Goal: Task Accomplishment & Management: Use online tool/utility

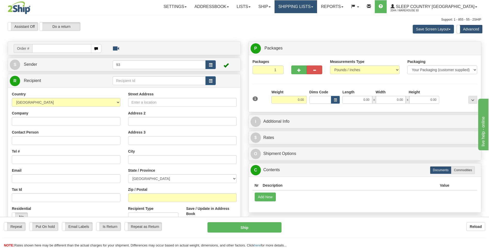
click at [317, 5] on link "Shipping lists" at bounding box center [296, 6] width 43 height 13
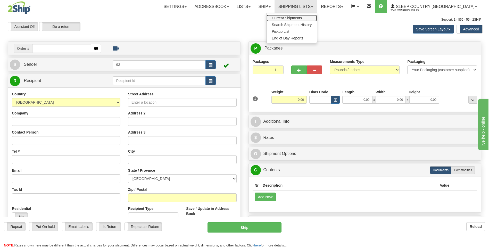
click at [302, 17] on span "Current Shipments" at bounding box center [287, 18] width 30 height 4
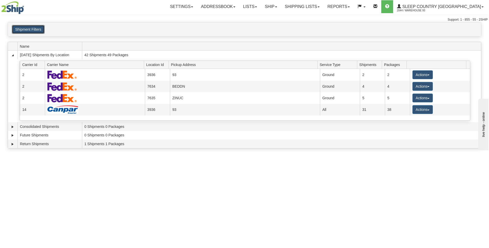
drag, startPoint x: 37, startPoint y: 31, endPoint x: 70, endPoint y: 36, distance: 33.6
click at [37, 31] on button "Shipment Filters" at bounding box center [28, 29] width 33 height 9
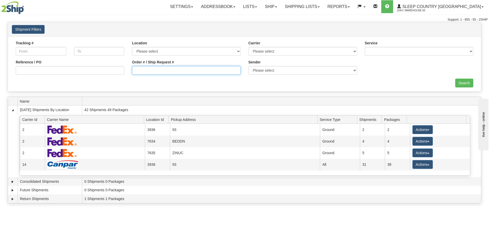
click at [146, 74] on input "Order # / Ship Request #" at bounding box center [186, 70] width 109 height 9
type input "9000i131017"
click at [472, 82] on input "Search" at bounding box center [464, 83] width 18 height 9
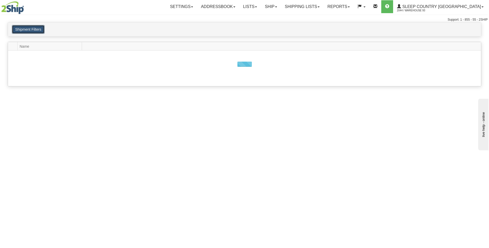
click at [38, 27] on button "Shipment Filters" at bounding box center [28, 29] width 33 height 9
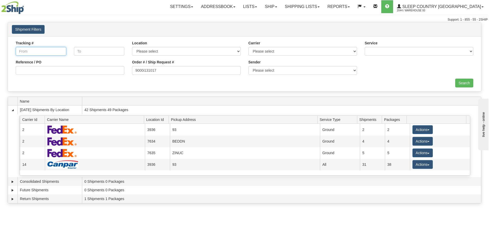
click at [40, 47] on input "Tracking #" at bounding box center [41, 51] width 51 height 9
click at [53, 53] on input "Tracking #" at bounding box center [41, 51] width 51 height 9
click at [324, 8] on link "Shipping lists" at bounding box center [302, 6] width 43 height 13
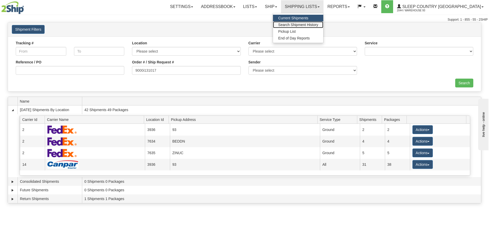
click at [318, 24] on span "Search Shipment History" at bounding box center [298, 25] width 40 height 4
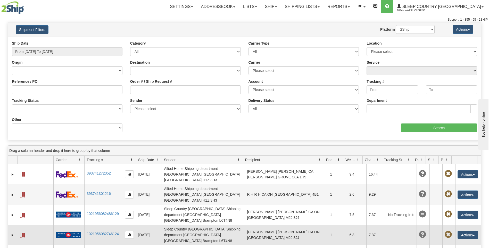
scroll to position [26, 0]
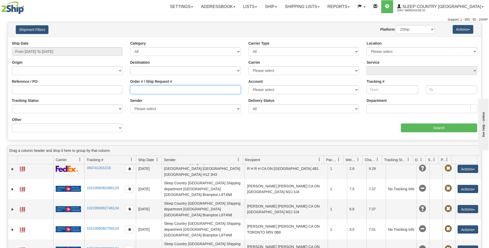
click at [143, 88] on input "Order # / Ship Request #" at bounding box center [185, 89] width 111 height 9
click at [167, 91] on input "Order # / Ship Request #" at bounding box center [185, 89] width 111 height 9
type input "9000i131017"
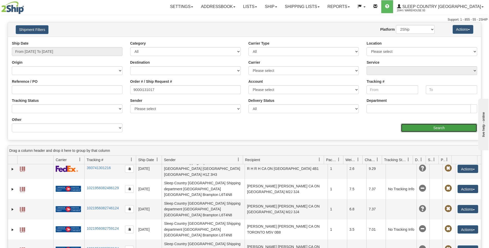
click at [431, 128] on input "Search" at bounding box center [439, 128] width 76 height 9
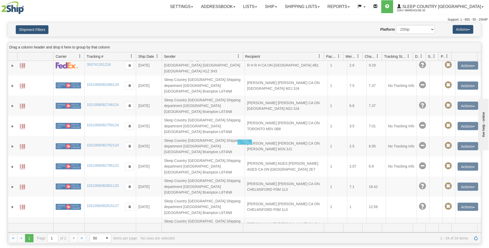
scroll to position [0, 0]
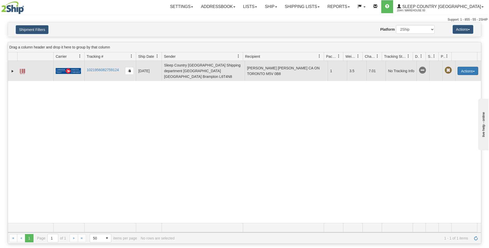
click at [473, 71] on span "button" at bounding box center [474, 71] width 2 height 1
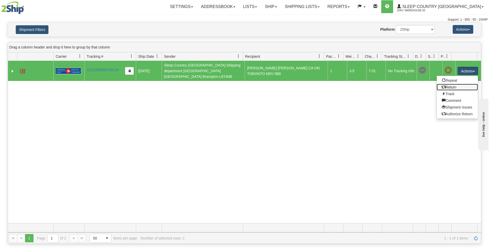
click at [454, 84] on link "Return" at bounding box center [457, 87] width 41 height 7
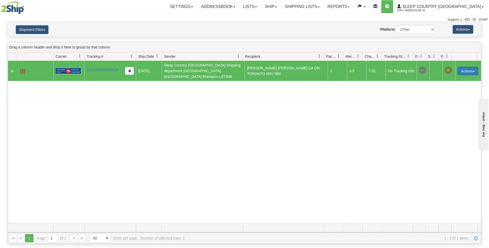
click at [472, 68] on button "Actions" at bounding box center [468, 71] width 21 height 8
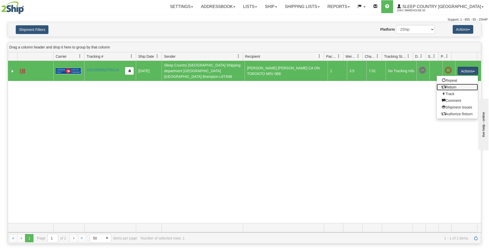
click at [443, 84] on link "Return" at bounding box center [457, 87] width 41 height 7
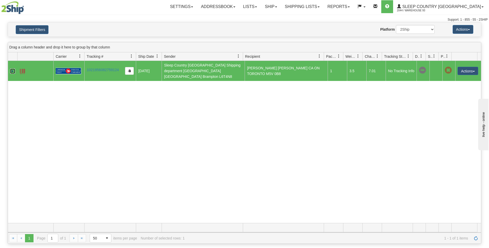
click at [13, 69] on link "Expand" at bounding box center [12, 71] width 5 height 5
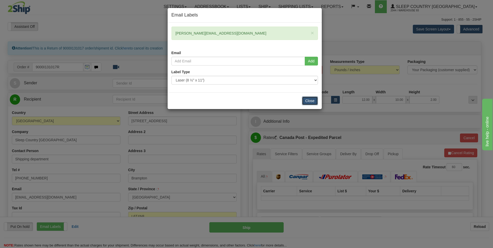
click at [314, 99] on button "Close" at bounding box center [310, 100] width 16 height 9
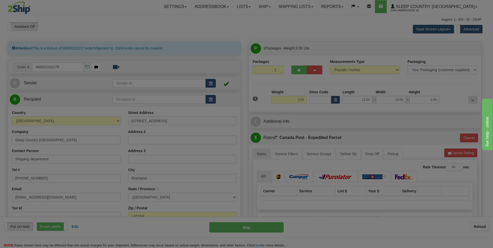
type input "BRAMPTON"
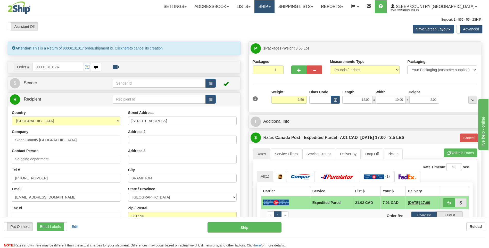
click at [274, 5] on link "Ship" at bounding box center [264, 6] width 20 height 13
click at [252, 17] on span "Ship Screen" at bounding box center [243, 18] width 20 height 4
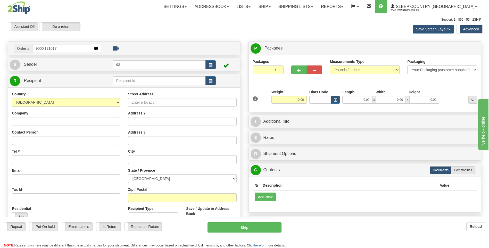
type input "9000i131017"
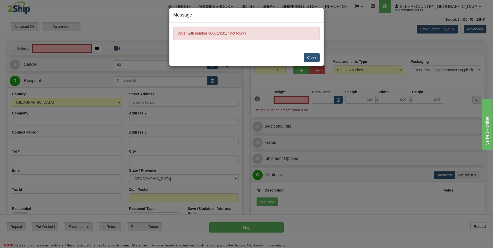
type input "0.00"
click at [314, 54] on button "Close" at bounding box center [312, 57] width 16 height 9
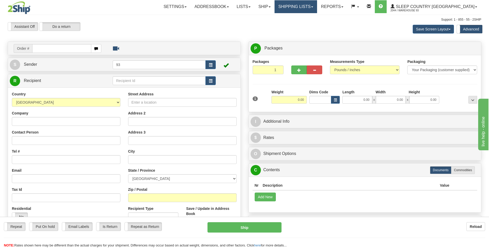
click at [314, 7] on link "Shipping lists" at bounding box center [296, 6] width 43 height 13
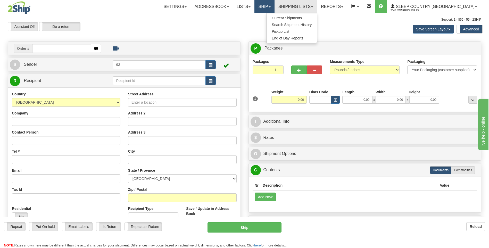
click at [274, 7] on link "Ship" at bounding box center [264, 6] width 20 height 13
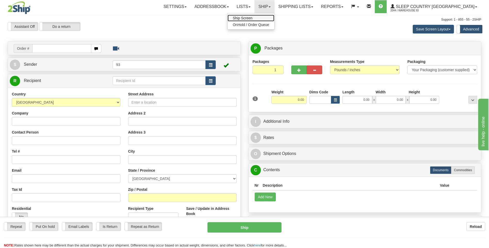
click at [252, 17] on span "Ship Screen" at bounding box center [243, 18] width 20 height 4
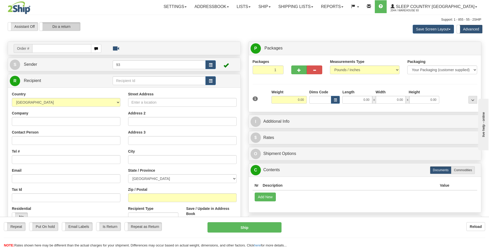
click at [60, 24] on label "Do a return" at bounding box center [59, 26] width 41 height 8
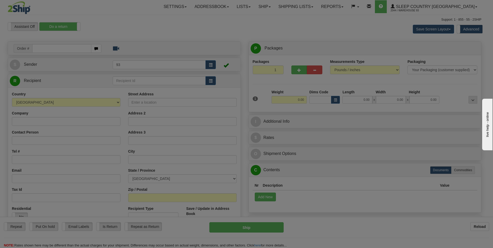
type input "93"
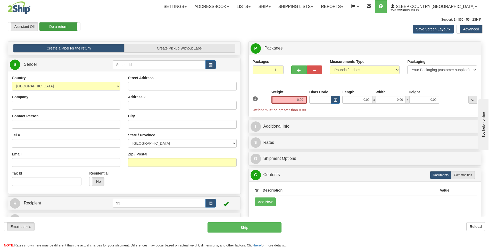
click at [67, 27] on label "Do a return" at bounding box center [59, 26] width 41 height 8
type input "93"
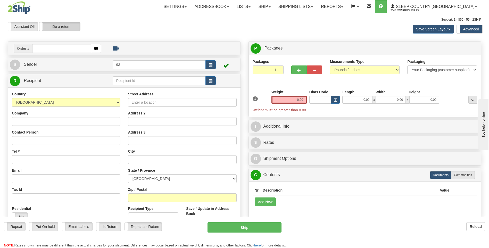
click at [73, 27] on label "Do a return" at bounding box center [59, 26] width 41 height 8
type input "93"
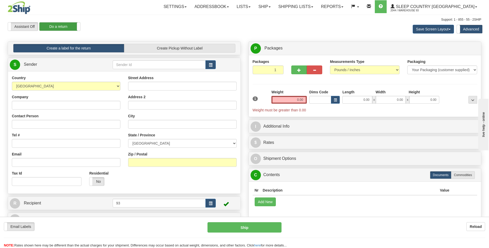
click at [68, 26] on label "Do a return" at bounding box center [59, 26] width 41 height 8
type input "93"
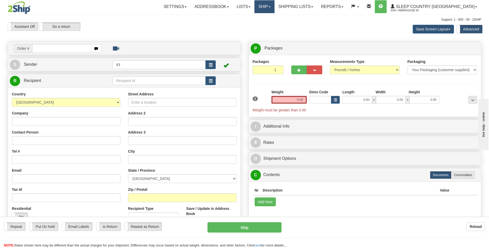
click at [274, 5] on link "Ship" at bounding box center [264, 6] width 20 height 13
click at [252, 16] on span "Ship Screen" at bounding box center [243, 18] width 20 height 4
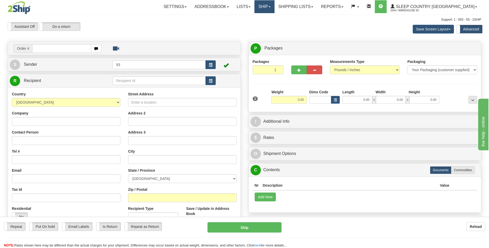
click at [274, 7] on link "Ship" at bounding box center [264, 6] width 20 height 13
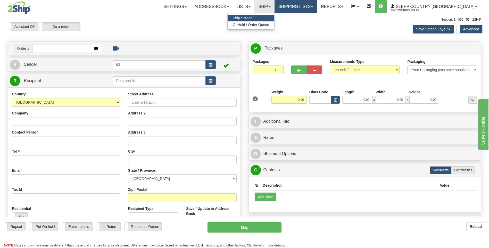
click at [314, 5] on link "Shipping lists" at bounding box center [296, 6] width 43 height 13
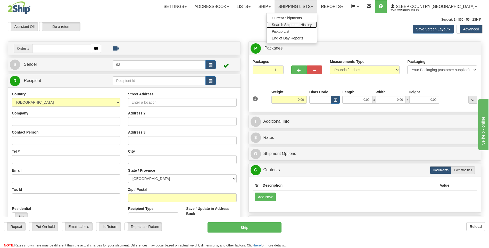
click at [315, 27] on link "Search Shipment History" at bounding box center [292, 24] width 50 height 7
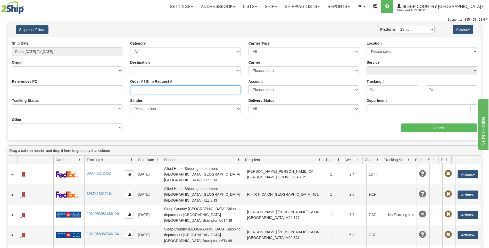
click at [141, 88] on input "Order # / Ship Request #" at bounding box center [185, 89] width 111 height 9
type input "9000i131017"
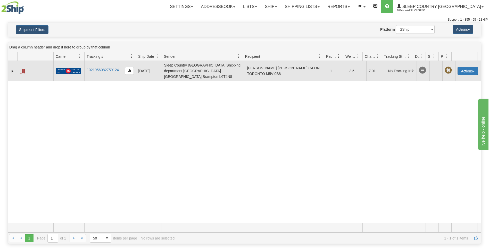
click at [470, 68] on button "Actions" at bounding box center [468, 71] width 21 height 8
click at [445, 78] on link "Repeat" at bounding box center [457, 80] width 41 height 7
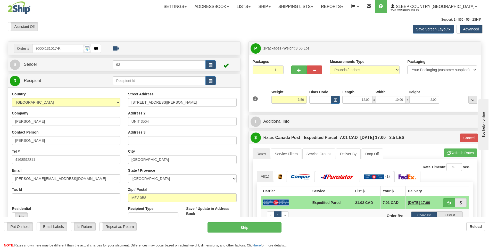
scroll to position [26, 0]
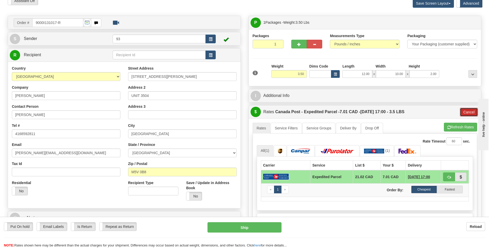
click at [463, 108] on button "Cancel" at bounding box center [469, 112] width 18 height 9
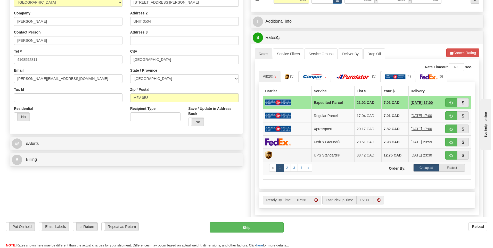
scroll to position [103, 0]
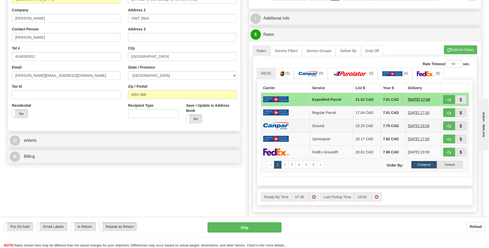
click at [272, 124] on img at bounding box center [276, 125] width 26 height 7
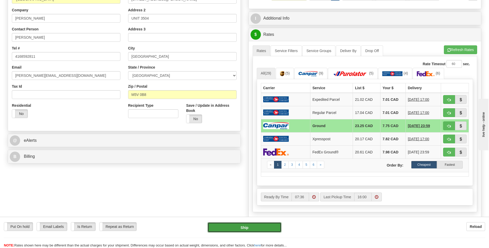
click at [237, 228] on button "Ship" at bounding box center [245, 227] width 74 height 10
type input "1"
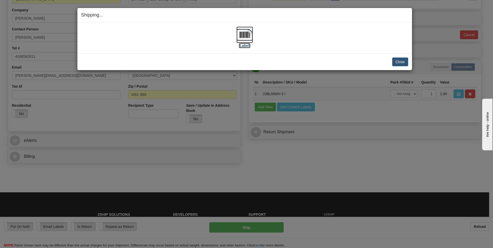
click at [239, 31] on img at bounding box center [244, 35] width 17 height 17
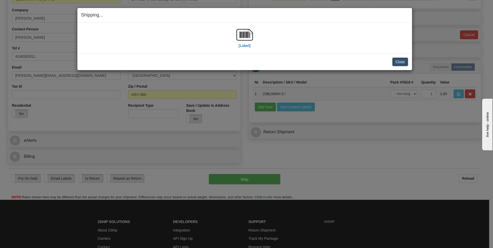
click at [399, 61] on button "Close" at bounding box center [400, 61] width 16 height 9
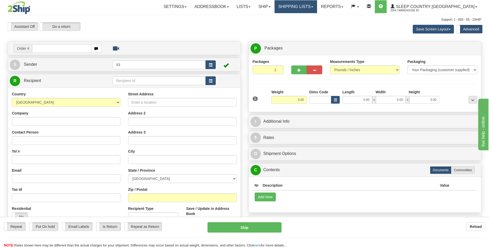
click at [317, 7] on link "Shipping lists" at bounding box center [296, 6] width 43 height 13
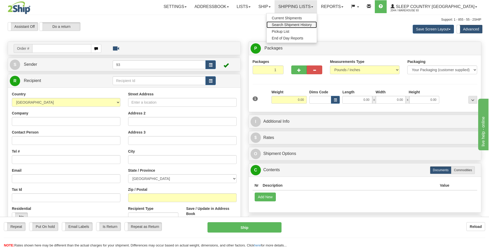
click at [307, 25] on span "Search Shipment History" at bounding box center [292, 25] width 40 height 4
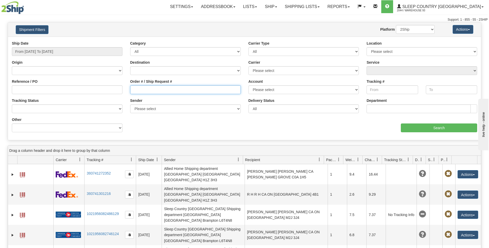
click at [154, 91] on input "Order # / Ship Request #" at bounding box center [185, 89] width 111 height 9
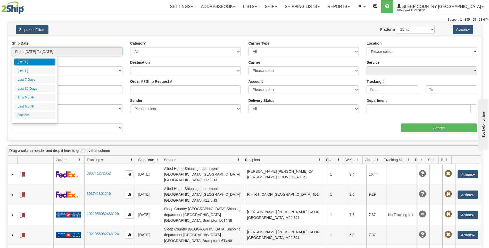
click at [31, 53] on input "From [DATE] To [DATE]" at bounding box center [67, 51] width 111 height 9
click at [30, 80] on li "Last 7 Days" at bounding box center [34, 79] width 41 height 7
type input "From [DATE] To [DATE]"
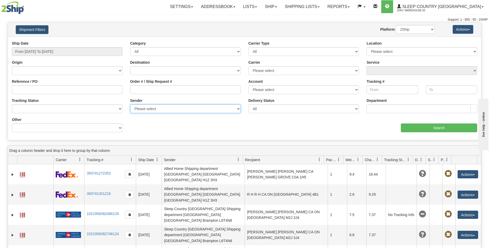
click at [139, 108] on select "Please select Sleep Country Canada, Warehouse 93 , (CA) Sleep Country Canada, W…" at bounding box center [185, 108] width 111 height 9
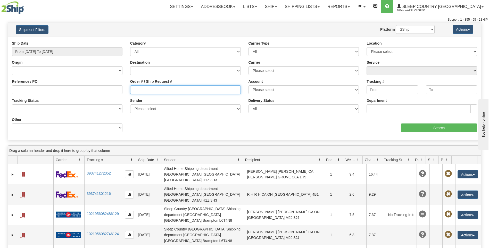
click at [149, 91] on input "Order # / Ship Request #" at bounding box center [185, 89] width 111 height 9
type input "9000i127483"
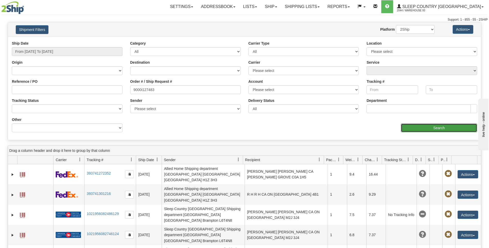
click at [425, 130] on input "Search" at bounding box center [439, 128] width 76 height 9
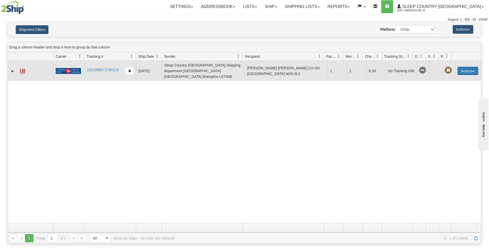
click at [473, 71] on span "button" at bounding box center [474, 71] width 2 height 1
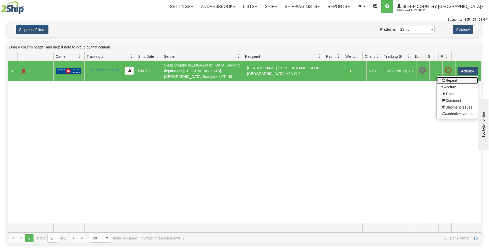
click at [451, 78] on link "Repeat" at bounding box center [457, 80] width 41 height 7
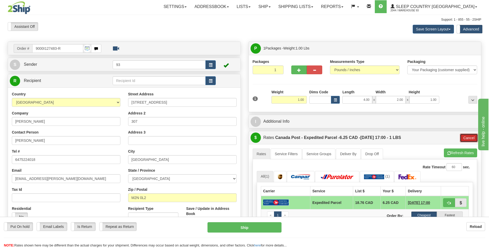
click at [460, 141] on button "Cancel" at bounding box center [469, 138] width 18 height 9
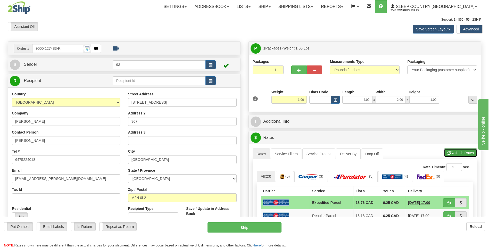
click at [457, 153] on button "Refresh Rates" at bounding box center [460, 153] width 33 height 9
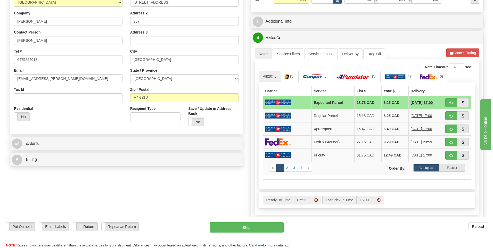
scroll to position [103, 0]
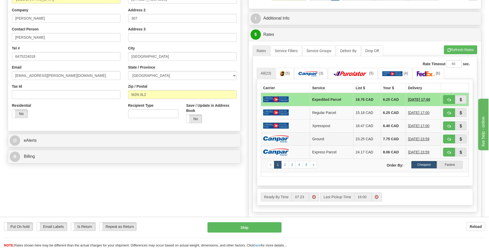
click at [294, 137] on td at bounding box center [285, 138] width 49 height 13
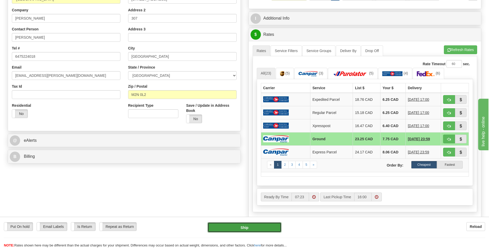
click at [266, 229] on button "Ship" at bounding box center [245, 227] width 74 height 10
type input "1"
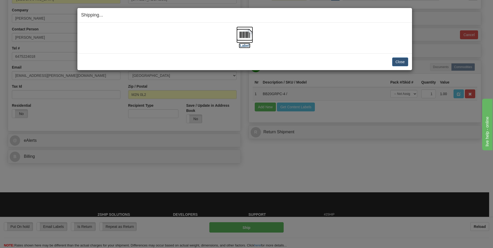
click at [247, 34] on img at bounding box center [244, 35] width 17 height 17
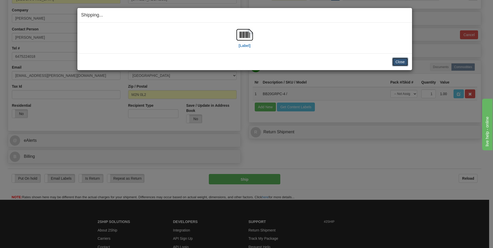
click at [401, 61] on button "Close" at bounding box center [400, 61] width 16 height 9
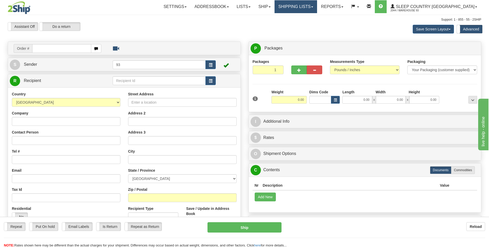
click at [317, 9] on link "Shipping lists" at bounding box center [296, 6] width 43 height 13
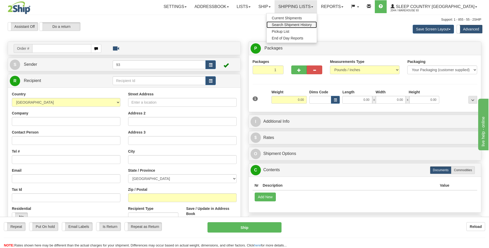
click at [312, 23] on span "Search Shipment History" at bounding box center [292, 25] width 40 height 4
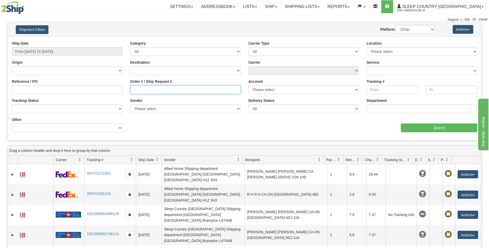
click at [160, 91] on input "Order # / Ship Request #" at bounding box center [185, 89] width 111 height 9
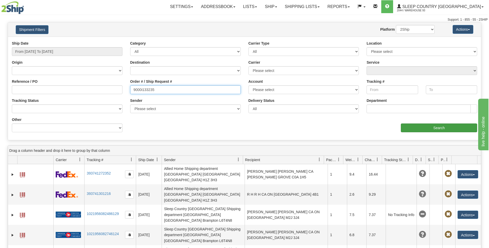
type input "9000i133235"
click at [450, 127] on input "Search" at bounding box center [439, 128] width 76 height 9
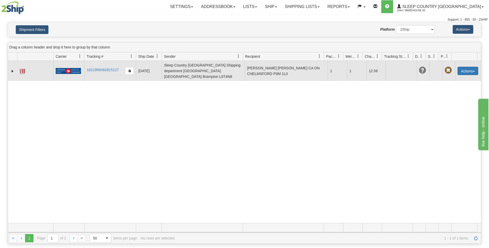
click at [460, 69] on button "Actions" at bounding box center [468, 71] width 21 height 8
click at [444, 77] on link "Repeat" at bounding box center [457, 80] width 41 height 7
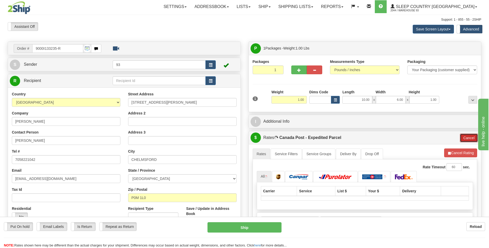
click at [469, 137] on button "Cancel" at bounding box center [469, 138] width 18 height 9
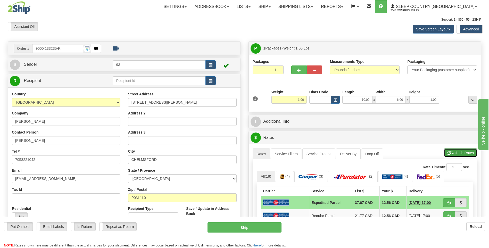
click at [448, 156] on button "Refresh Rates" at bounding box center [460, 153] width 33 height 9
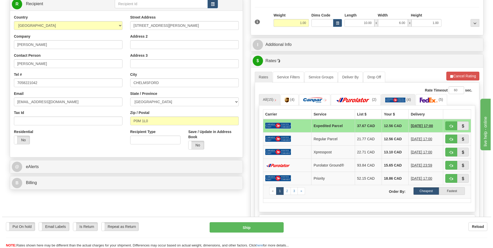
scroll to position [77, 0]
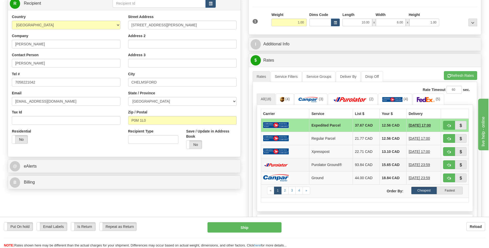
click at [291, 166] on td at bounding box center [285, 164] width 48 height 13
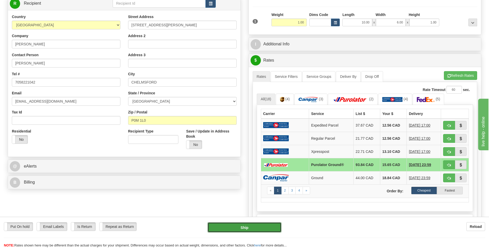
click at [244, 227] on button "Ship" at bounding box center [245, 227] width 74 height 10
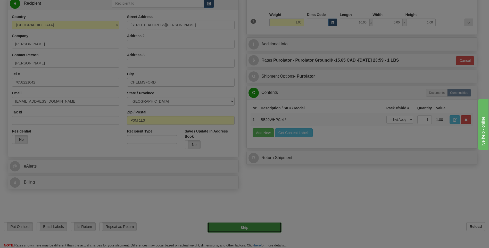
type input "260"
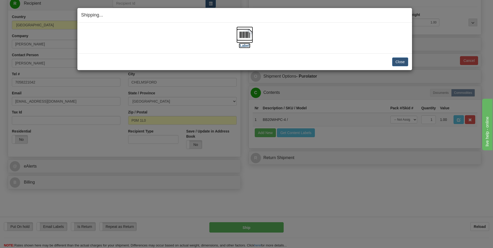
click at [242, 34] on img at bounding box center [244, 35] width 17 height 17
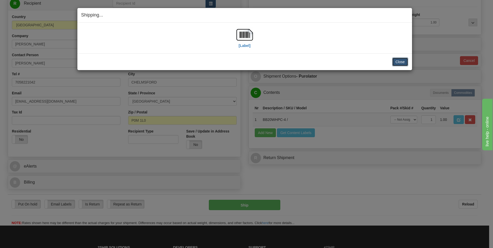
click at [398, 60] on button "Close" at bounding box center [400, 61] width 16 height 9
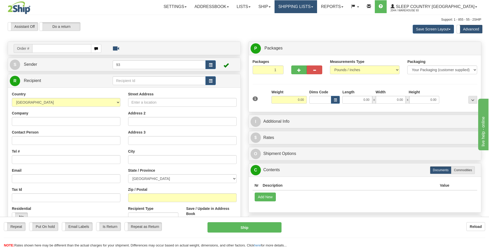
click at [317, 4] on link "Shipping lists" at bounding box center [296, 6] width 43 height 13
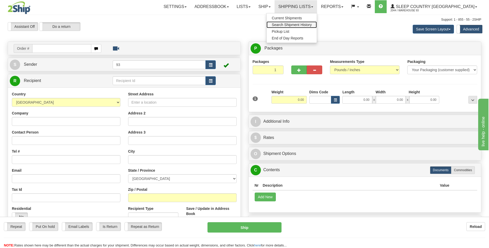
click at [307, 26] on span "Search Shipment History" at bounding box center [292, 25] width 40 height 4
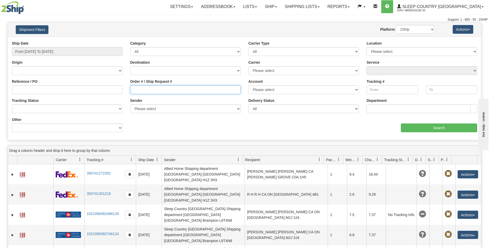
drag, startPoint x: 159, startPoint y: 90, endPoint x: 472, endPoint y: 89, distance: 313.0
click at [159, 90] on input "Order # / Ship Request #" at bounding box center [185, 89] width 111 height 9
type input "9000i131042"
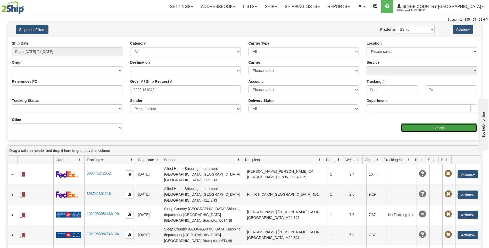
click at [438, 127] on input "Search" at bounding box center [439, 128] width 76 height 9
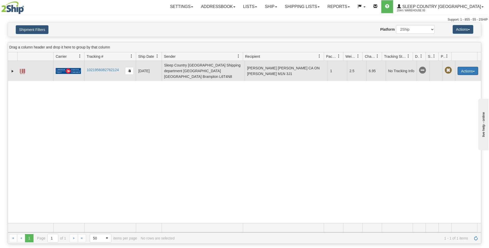
click at [463, 68] on button "Actions" at bounding box center [468, 71] width 21 height 8
click at [455, 79] on link "Repeat" at bounding box center [457, 80] width 41 height 7
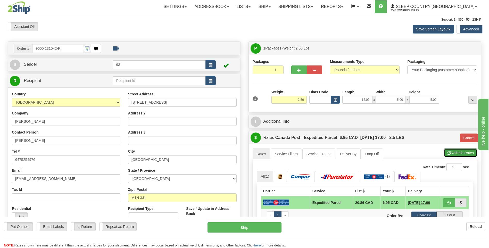
click at [453, 152] on button "Refresh Rates" at bounding box center [460, 153] width 33 height 9
type input "DOM.EP"
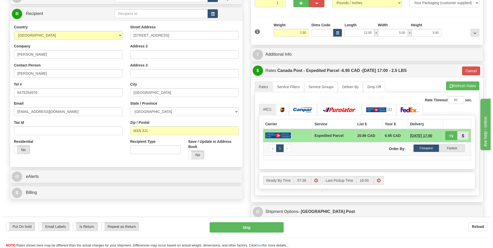
scroll to position [77, 0]
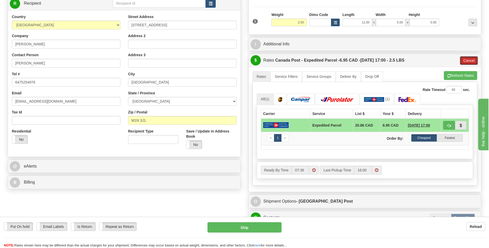
click at [468, 59] on button "Cancel" at bounding box center [469, 60] width 18 height 9
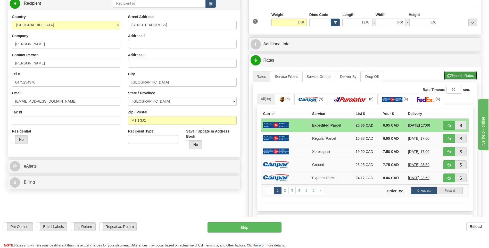
click at [455, 77] on button "Refresh Rates" at bounding box center [460, 75] width 33 height 9
click at [295, 168] on td at bounding box center [285, 164] width 49 height 13
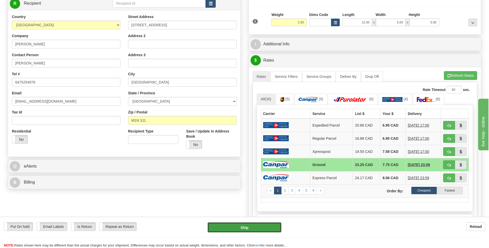
click at [251, 230] on button "Ship" at bounding box center [245, 227] width 74 height 10
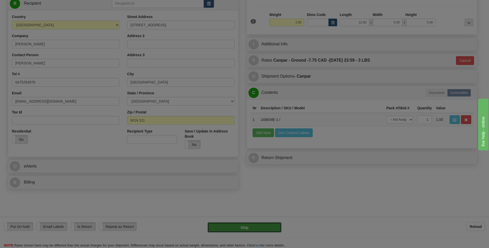
type input "1"
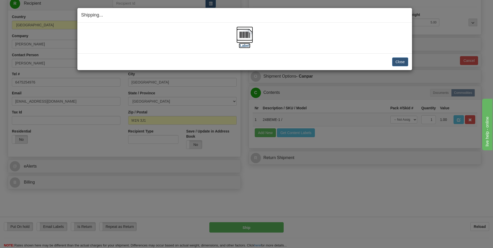
click at [249, 35] on img at bounding box center [244, 35] width 17 height 17
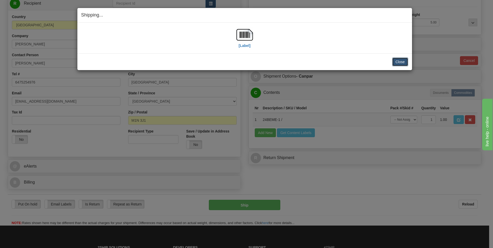
click at [401, 61] on button "Close" at bounding box center [400, 61] width 16 height 9
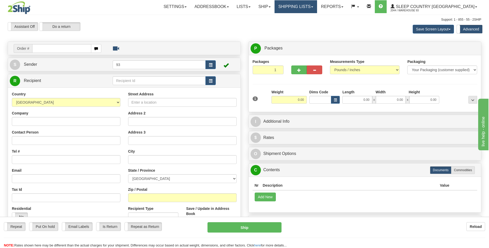
drag, startPoint x: 330, startPoint y: 2, endPoint x: 314, endPoint y: 28, distance: 30.6
click at [317, 2] on link "Shipping lists" at bounding box center [296, 6] width 43 height 13
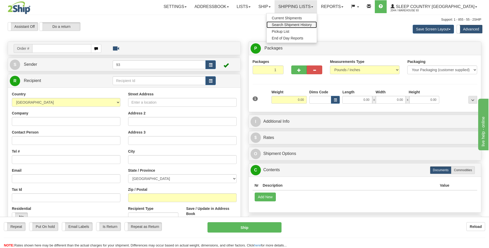
click at [310, 24] on span "Search Shipment History" at bounding box center [292, 25] width 40 height 4
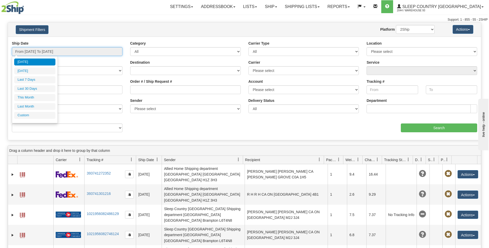
click at [40, 53] on input "From 09/29/2025 To 09/30/2025" at bounding box center [67, 51] width 111 height 9
click at [34, 79] on li "Last 7 Days" at bounding box center [34, 79] width 41 height 7
type input "From 09/24/2025 To 09/30/2025"
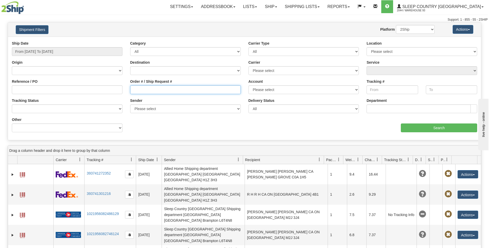
click at [151, 93] on input "Order # / Ship Request #" at bounding box center [185, 89] width 111 height 9
type input "9000i122407"
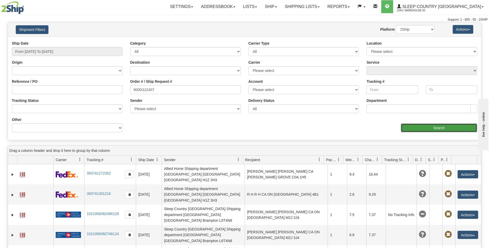
click at [429, 129] on input "Search" at bounding box center [439, 128] width 76 height 9
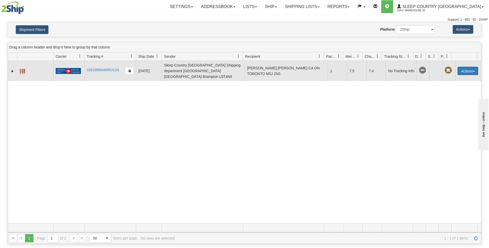
click at [461, 70] on button "Actions" at bounding box center [468, 71] width 21 height 8
click at [445, 77] on link "Repeat" at bounding box center [457, 80] width 41 height 7
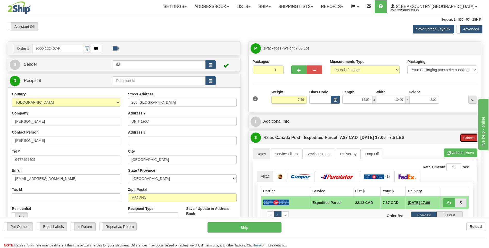
click at [468, 137] on button "Cancel" at bounding box center [469, 138] width 18 height 9
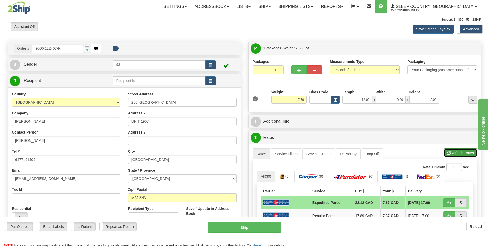
click at [461, 152] on button "Refresh Rates" at bounding box center [460, 153] width 33 height 9
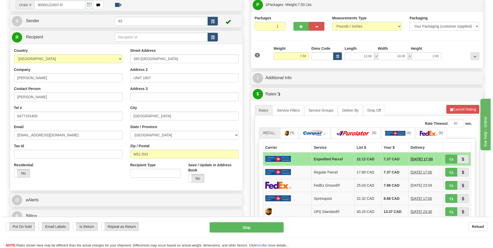
scroll to position [52, 0]
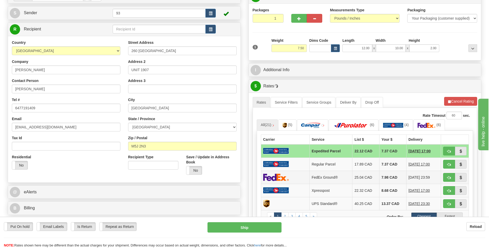
click at [280, 179] on img at bounding box center [276, 177] width 26 height 7
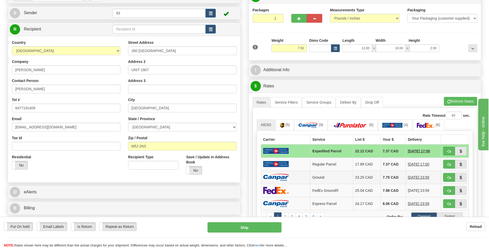
click at [283, 178] on img at bounding box center [276, 177] width 26 height 7
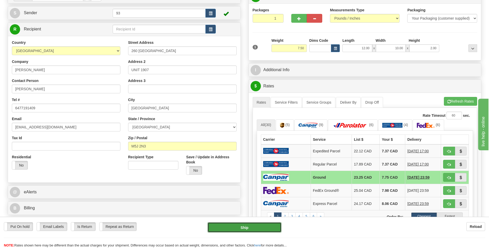
click at [267, 227] on button "Ship" at bounding box center [245, 227] width 74 height 10
type input "1"
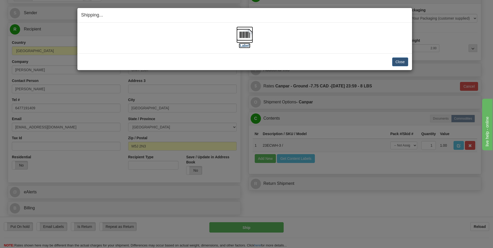
click at [245, 32] on img at bounding box center [244, 35] width 17 height 17
click at [397, 65] on button "Close" at bounding box center [400, 61] width 16 height 9
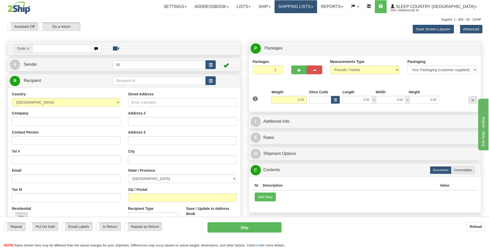
click at [308, 5] on link "Shipping lists" at bounding box center [296, 6] width 43 height 13
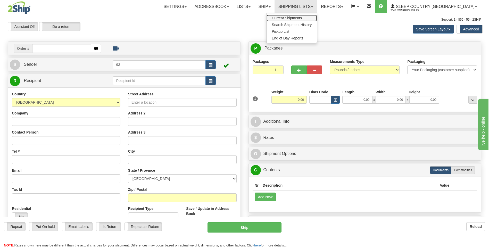
click at [302, 19] on span "Current Shipments" at bounding box center [287, 18] width 30 height 4
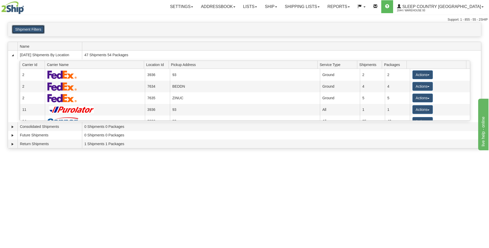
click at [30, 28] on button "Shipment Filters" at bounding box center [28, 29] width 33 height 9
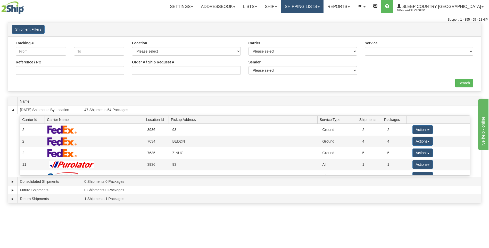
click at [315, 9] on link "Shipping lists" at bounding box center [302, 6] width 43 height 13
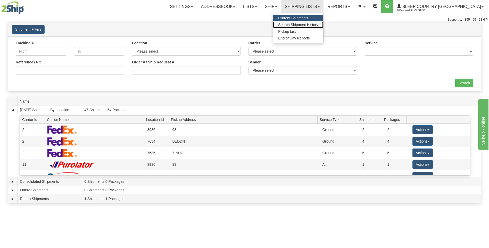
click at [318, 25] on span "Search Shipment History" at bounding box center [298, 25] width 40 height 4
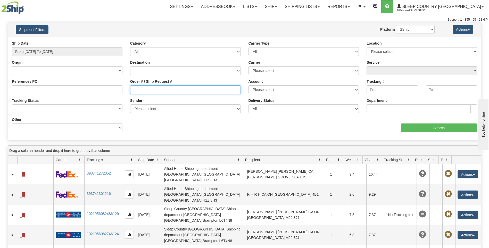
click at [142, 92] on input "Order # / Ship Request #" at bounding box center [185, 89] width 111 height 9
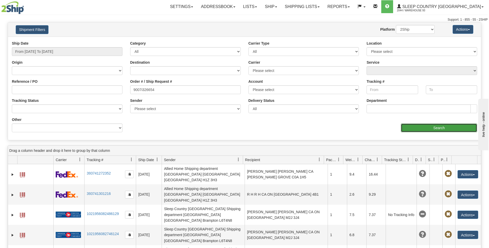
click at [410, 128] on input "Search" at bounding box center [439, 128] width 76 height 9
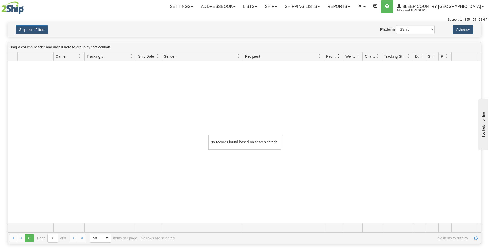
drag, startPoint x: 32, startPoint y: 31, endPoint x: 232, endPoint y: 219, distance: 274.5
click at [238, 228] on td at bounding box center [202, 227] width 81 height 9
click at [25, 25] on button "Shipment Filters" at bounding box center [32, 29] width 33 height 9
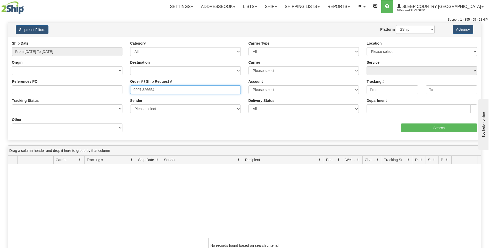
drag, startPoint x: 156, startPoint y: 89, endPoint x: 143, endPoint y: 91, distance: 13.7
click at [143, 91] on input "9007i326654" at bounding box center [185, 89] width 111 height 9
type input "9007i132654"
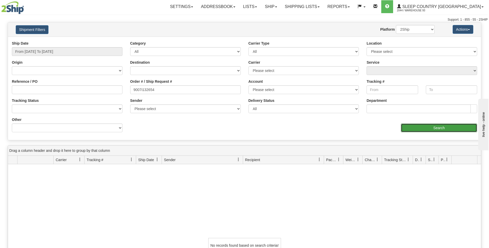
click at [428, 128] on input "Search" at bounding box center [439, 128] width 76 height 9
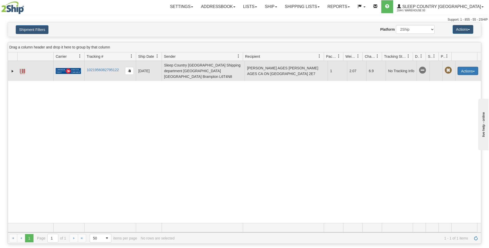
click at [467, 67] on button "Actions" at bounding box center [468, 71] width 21 height 8
click at [452, 78] on link "Repeat" at bounding box center [457, 80] width 41 height 7
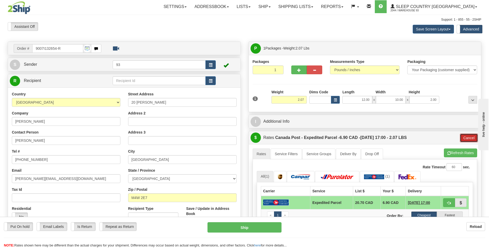
click at [469, 139] on button "Cancel" at bounding box center [469, 138] width 18 height 9
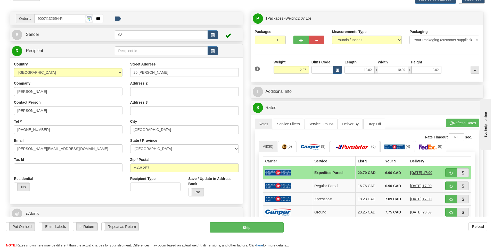
scroll to position [77, 0]
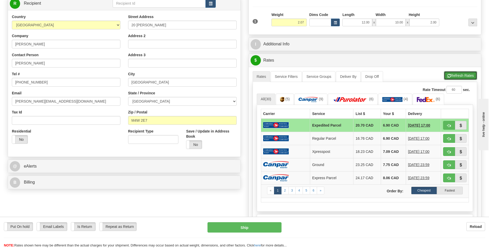
click at [455, 75] on button "Refresh Rates" at bounding box center [460, 75] width 33 height 9
click at [271, 168] on img at bounding box center [276, 164] width 26 height 7
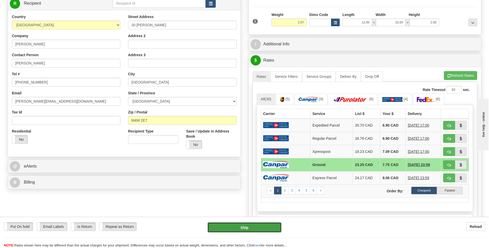
click at [252, 229] on button "Ship" at bounding box center [245, 227] width 74 height 10
type input "1"
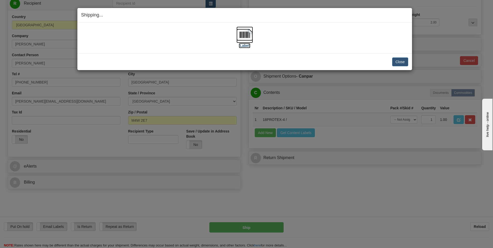
click at [248, 34] on img at bounding box center [244, 35] width 17 height 17
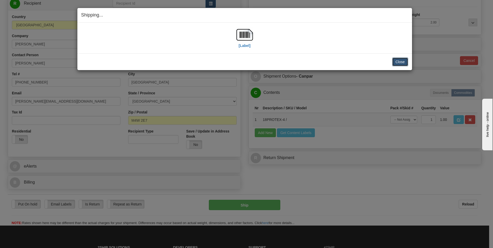
click at [403, 63] on button "Close" at bounding box center [400, 61] width 16 height 9
click at [406, 64] on button "Close" at bounding box center [400, 61] width 16 height 9
click at [406, 61] on button "Close" at bounding box center [400, 61] width 16 height 9
click at [393, 65] on button "Close" at bounding box center [400, 61] width 16 height 9
click at [396, 60] on button "Close" at bounding box center [400, 61] width 16 height 9
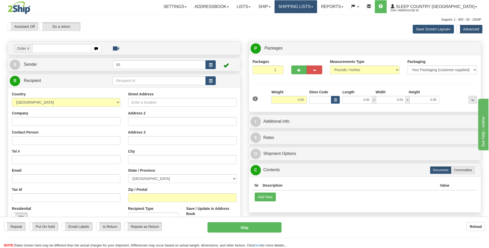
click at [317, 7] on link "Shipping lists" at bounding box center [296, 6] width 43 height 13
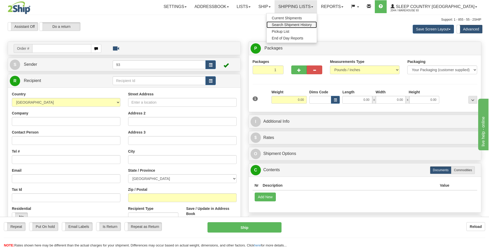
click at [312, 25] on span "Search Shipment History" at bounding box center [292, 25] width 40 height 4
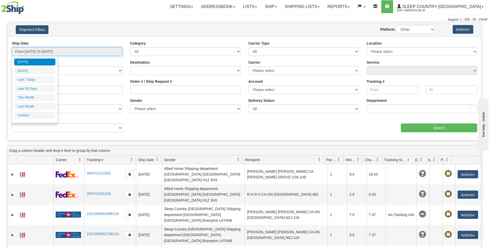
click at [45, 52] on input "From [DATE] To [DATE]" at bounding box center [67, 51] width 111 height 9
click at [38, 78] on li "Last 7 Days" at bounding box center [34, 79] width 41 height 7
type input "From [DATE] To [DATE]"
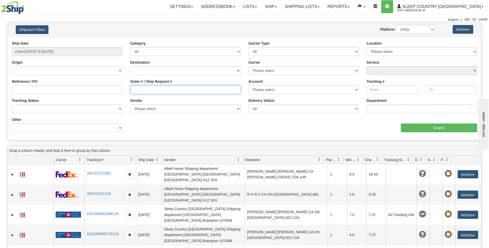
click at [172, 91] on input "Order # / Ship Request #" at bounding box center [185, 89] width 111 height 9
type input "9000i127732"
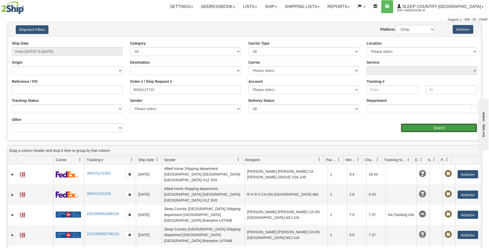
click at [441, 127] on input "Search" at bounding box center [439, 128] width 76 height 9
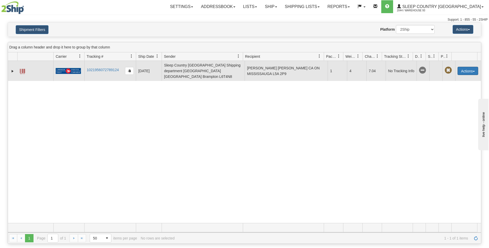
click at [469, 69] on button "Actions" at bounding box center [468, 71] width 21 height 8
click at [448, 78] on link "Repeat" at bounding box center [457, 80] width 41 height 7
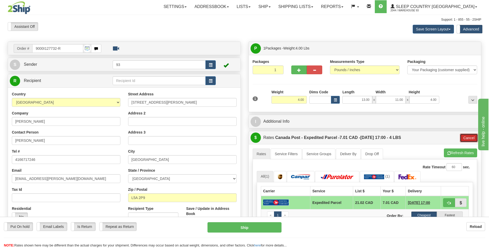
click at [467, 137] on button "Cancel" at bounding box center [469, 138] width 18 height 9
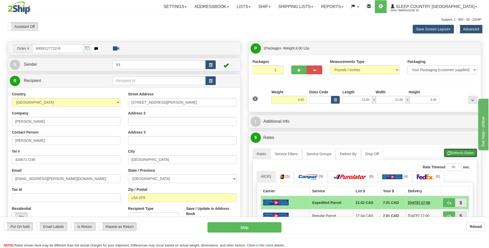
click at [463, 152] on button "Refresh Rates" at bounding box center [460, 153] width 33 height 9
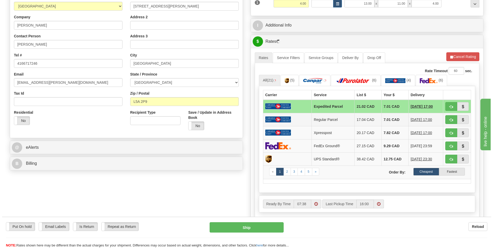
scroll to position [103, 0]
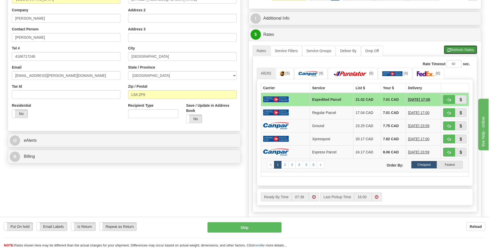
click at [464, 51] on button "Refresh Rates" at bounding box center [460, 49] width 33 height 9
click at [276, 126] on img at bounding box center [276, 125] width 26 height 7
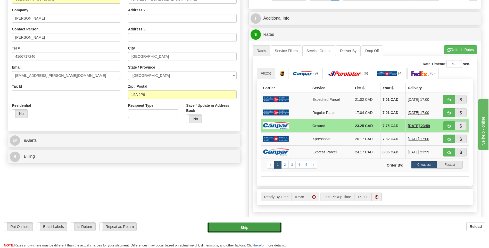
click at [257, 227] on button "Ship" at bounding box center [245, 227] width 74 height 10
type input "1"
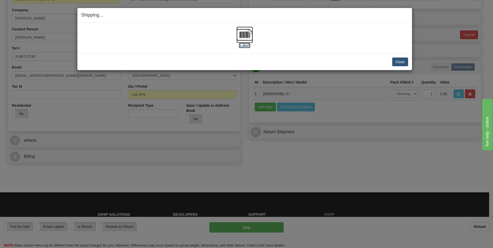
click at [246, 33] on img at bounding box center [244, 35] width 17 height 17
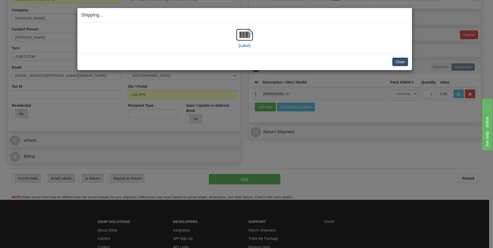
click at [406, 62] on button "Close" at bounding box center [400, 61] width 16 height 9
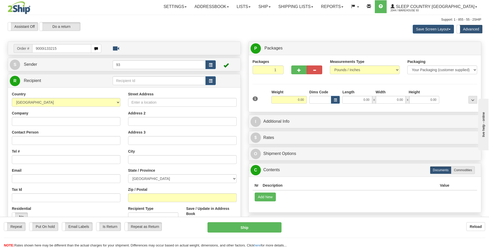
type input "9000i133215"
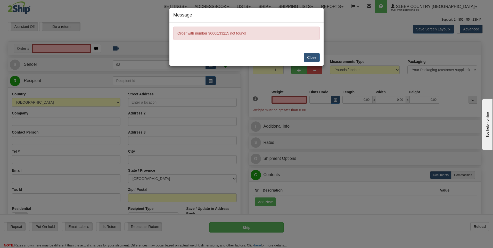
type input "0.00"
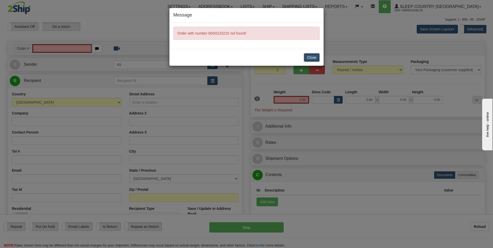
click at [314, 58] on button "Close" at bounding box center [312, 57] width 16 height 9
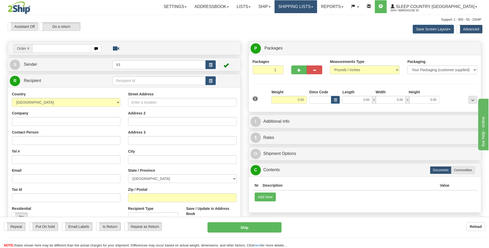
click at [317, 10] on link "Shipping lists" at bounding box center [296, 6] width 43 height 13
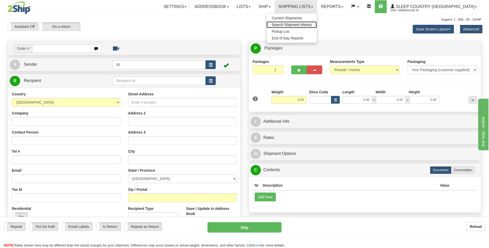
click at [312, 23] on span "Search Shipment History" at bounding box center [292, 25] width 40 height 4
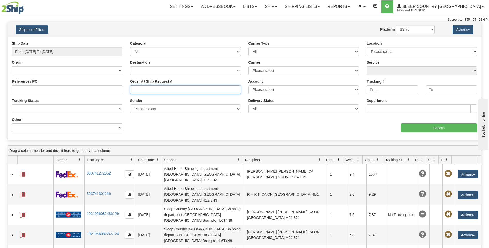
click at [144, 89] on input "Order # / Ship Request #" at bounding box center [185, 89] width 111 height 9
type input "9000i133215"
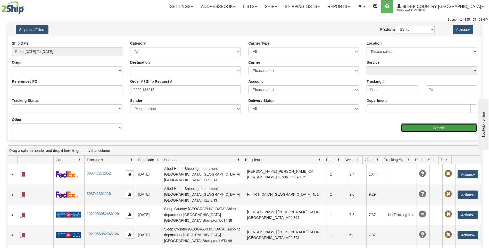
click at [419, 129] on input "Search" at bounding box center [439, 128] width 76 height 9
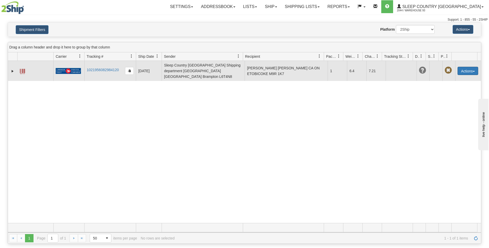
click at [468, 68] on button "Actions" at bounding box center [468, 71] width 21 height 8
click at [452, 77] on link "Repeat" at bounding box center [457, 80] width 41 height 7
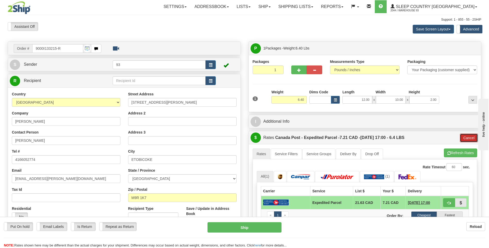
click at [473, 137] on button "Cancel" at bounding box center [469, 138] width 18 height 9
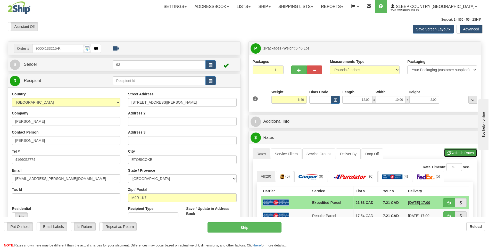
click at [463, 155] on button "Refresh Rates" at bounding box center [460, 153] width 33 height 9
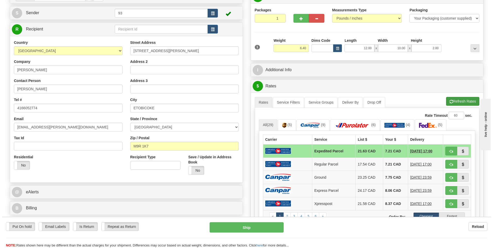
scroll to position [77, 0]
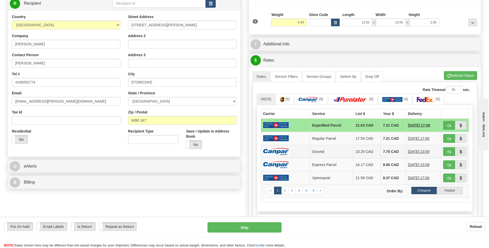
click at [279, 150] on img at bounding box center [276, 151] width 26 height 7
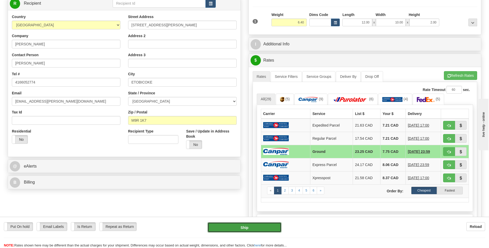
click at [257, 226] on button "Ship" at bounding box center [245, 227] width 74 height 10
type input "1"
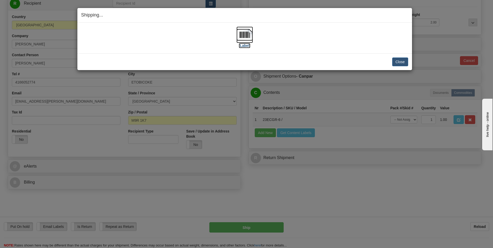
click at [243, 35] on img at bounding box center [244, 35] width 17 height 17
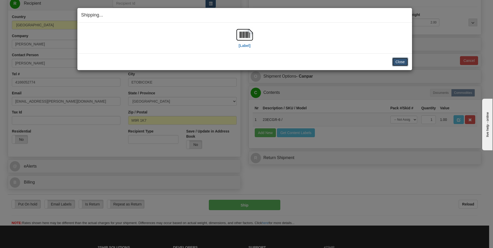
click at [400, 63] on button "Close" at bounding box center [400, 61] width 16 height 9
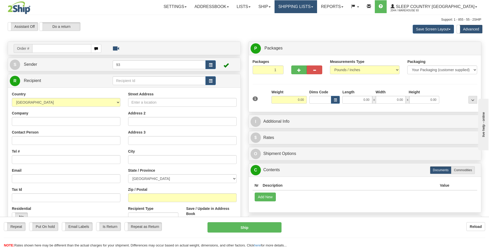
click at [317, 7] on link "Shipping lists" at bounding box center [296, 6] width 43 height 13
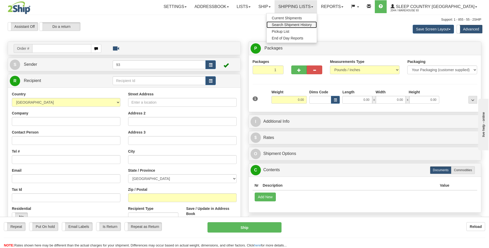
click at [312, 23] on span "Search Shipment History" at bounding box center [292, 25] width 40 height 4
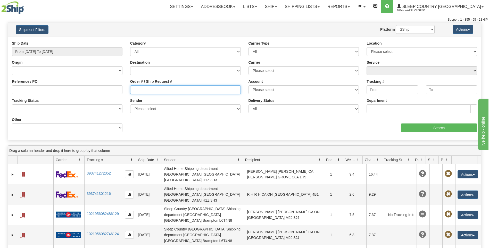
click at [149, 92] on input "Order # / Ship Request #" at bounding box center [185, 89] width 111 height 9
type input "9000i122400"
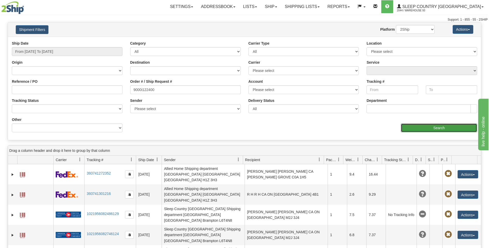
click at [416, 127] on input "Search" at bounding box center [439, 128] width 76 height 9
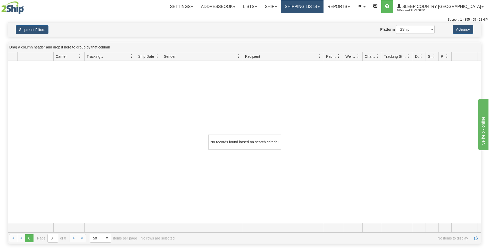
click at [324, 8] on link "Shipping lists" at bounding box center [302, 6] width 43 height 13
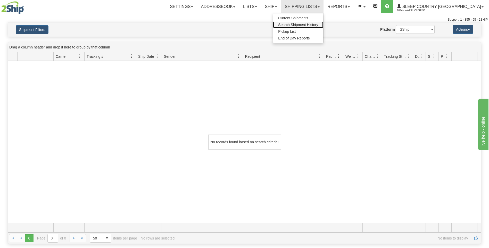
click at [318, 25] on span "Search Shipment History" at bounding box center [298, 25] width 40 height 4
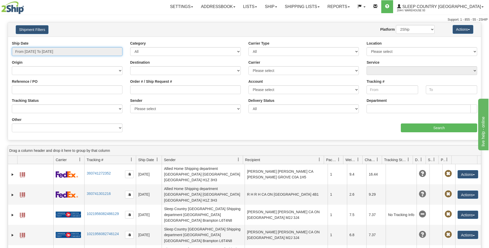
click at [31, 53] on input "From [DATE] To [DATE]" at bounding box center [67, 51] width 111 height 9
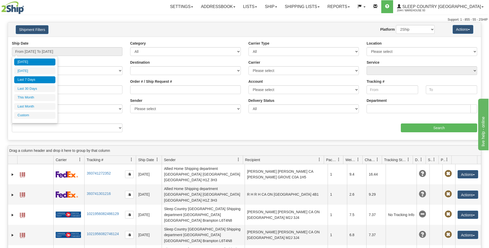
click at [31, 79] on li "Last 7 Days" at bounding box center [34, 79] width 41 height 7
type input "From [DATE] To [DATE]"
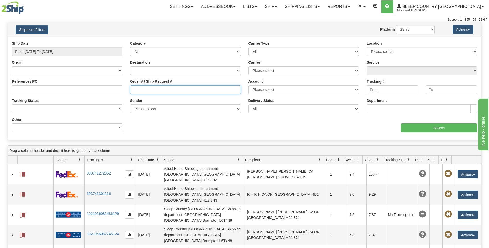
click at [158, 91] on input "Order # / Ship Request #" at bounding box center [185, 89] width 111 height 9
type input "9000i122400"
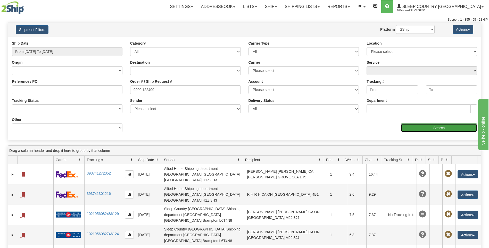
click at [455, 129] on input "Search" at bounding box center [439, 128] width 76 height 9
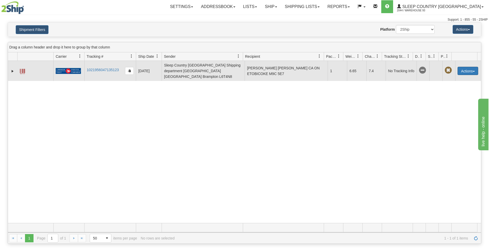
click at [468, 69] on button "Actions" at bounding box center [468, 71] width 21 height 8
click at [454, 77] on link "Repeat" at bounding box center [457, 80] width 41 height 7
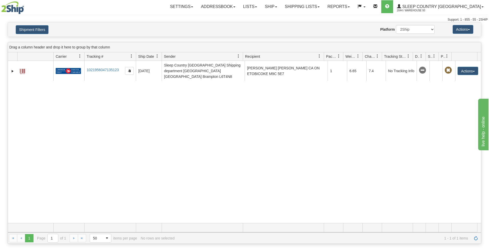
drag, startPoint x: 454, startPoint y: 77, endPoint x: 410, endPoint y: 149, distance: 83.6
click at [356, 147] on div "31668732 2044 1021956047135123 [DATE] [DATE] 07:39:56 AM Sleep Country [GEOGRAP…" at bounding box center [244, 142] width 473 height 162
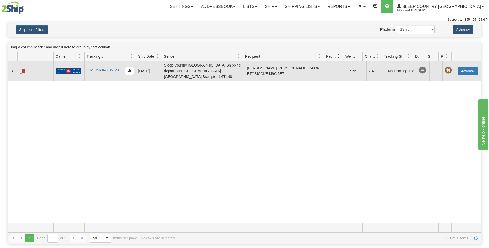
click at [463, 69] on button "Actions" at bounding box center [468, 71] width 21 height 8
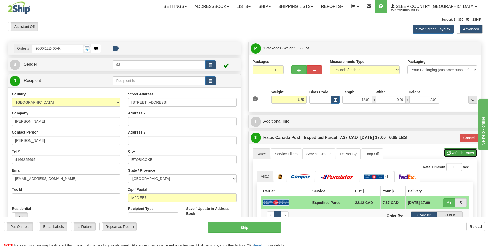
click at [465, 151] on button "Refresh Rates" at bounding box center [460, 153] width 33 height 9
type input "DOM.EP"
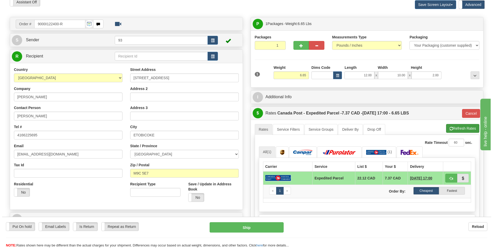
scroll to position [52, 0]
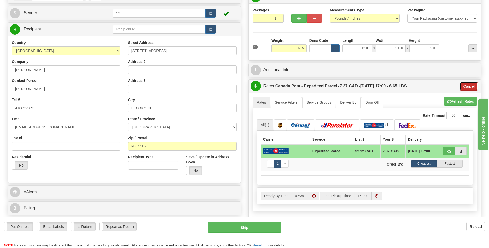
click at [466, 84] on button "Cancel" at bounding box center [469, 86] width 18 height 9
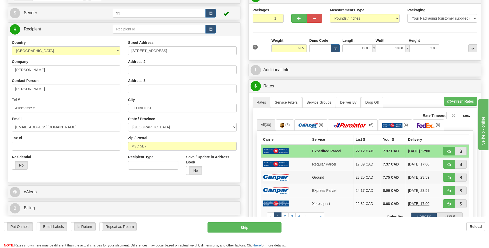
click at [280, 179] on img at bounding box center [276, 177] width 26 height 7
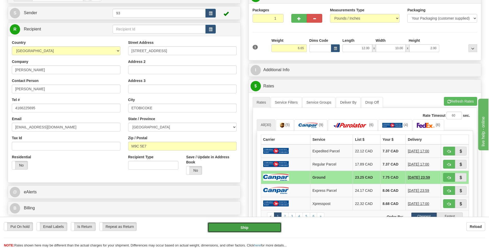
click at [262, 228] on button "Ship" at bounding box center [245, 227] width 74 height 10
type input "1"
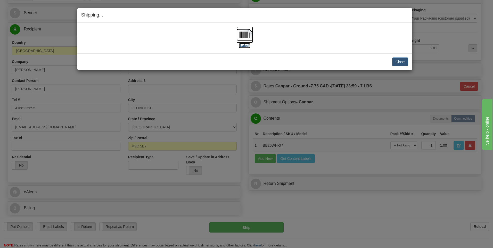
click at [250, 34] on img at bounding box center [244, 35] width 17 height 17
click at [399, 61] on button "Close" at bounding box center [400, 61] width 16 height 9
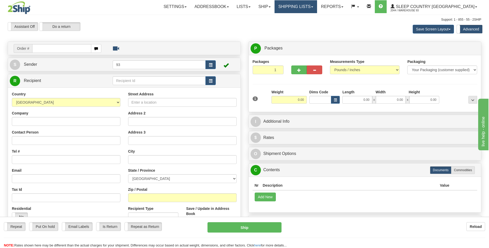
click at [317, 9] on link "Shipping lists" at bounding box center [296, 6] width 43 height 13
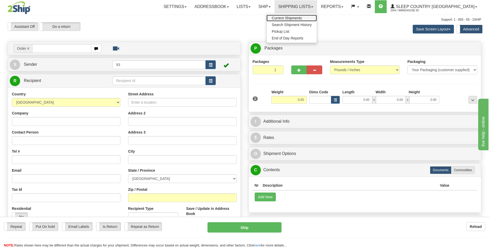
click at [302, 17] on span "Current Shipments" at bounding box center [287, 18] width 30 height 4
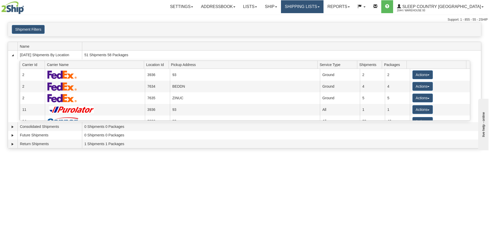
click at [324, 5] on link "Shipping lists" at bounding box center [302, 6] width 43 height 13
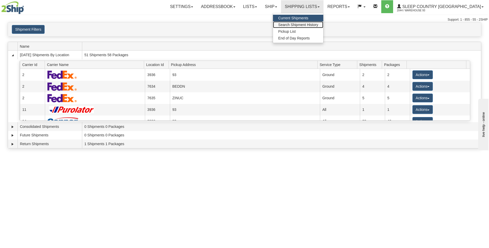
click at [305, 24] on span "Search Shipment History" at bounding box center [298, 25] width 40 height 4
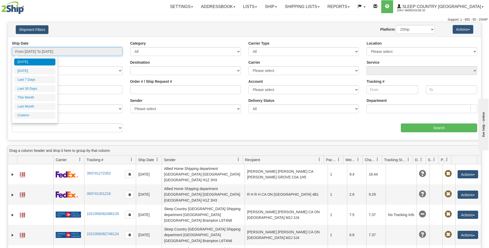
click at [25, 51] on input "From [DATE] To [DATE]" at bounding box center [67, 51] width 111 height 9
click at [31, 78] on li "Last 7 Days" at bounding box center [34, 79] width 41 height 7
type input "From [DATE] To [DATE]"
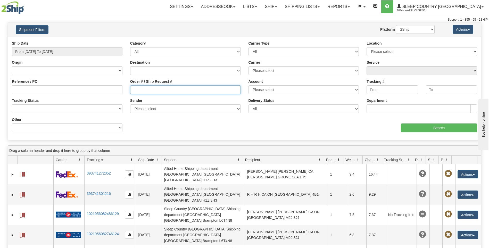
drag, startPoint x: 136, startPoint y: 91, endPoint x: 140, endPoint y: 92, distance: 4.2
click at [136, 91] on input "Order # / Ship Request #" at bounding box center [185, 89] width 111 height 9
type input "9000i127621"
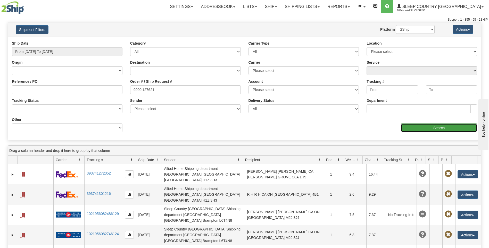
click at [413, 125] on input "Search" at bounding box center [439, 128] width 76 height 9
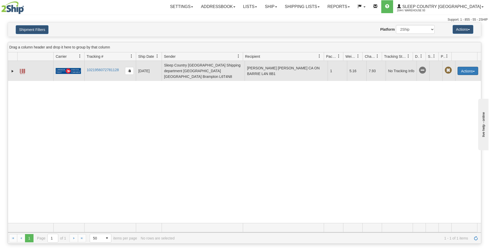
click at [468, 70] on button "Actions" at bounding box center [468, 71] width 21 height 8
click at [449, 78] on link "Repeat" at bounding box center [457, 80] width 41 height 7
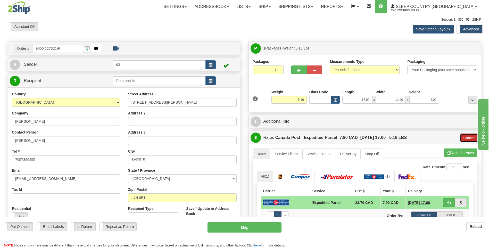
click at [470, 140] on button "Cancel" at bounding box center [469, 138] width 18 height 9
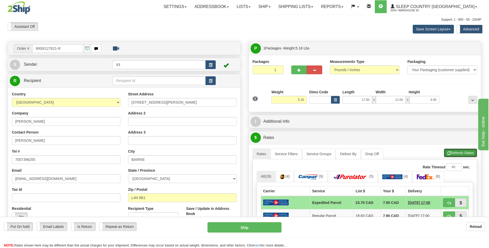
click at [448, 153] on span "button" at bounding box center [449, 153] width 4 height 3
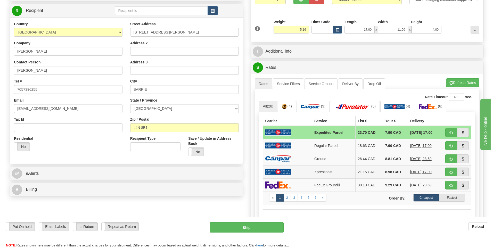
scroll to position [77, 0]
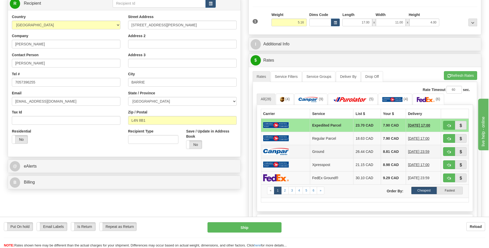
click at [283, 149] on img at bounding box center [276, 151] width 26 height 7
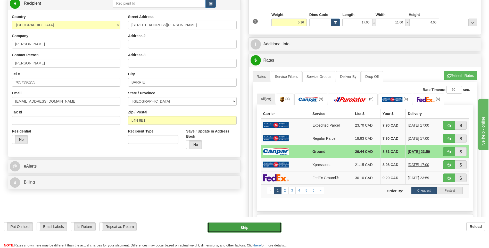
click at [268, 227] on button "Ship" at bounding box center [245, 227] width 74 height 10
type input "1"
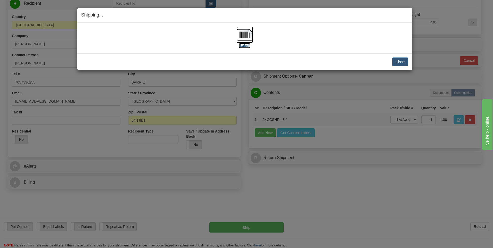
click at [244, 34] on img at bounding box center [244, 35] width 17 height 17
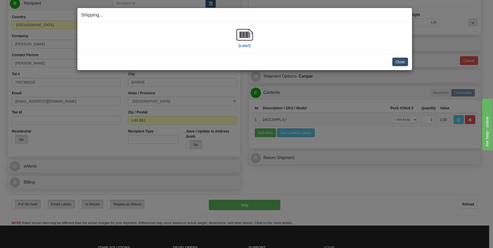
click at [395, 64] on button "Close" at bounding box center [400, 61] width 16 height 9
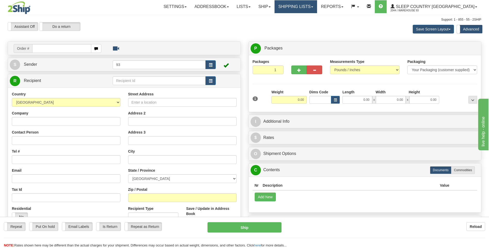
click at [317, 9] on link "Shipping lists" at bounding box center [296, 6] width 43 height 13
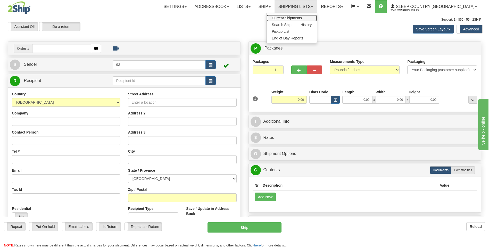
click at [302, 18] on span "Current Shipments" at bounding box center [287, 18] width 30 height 4
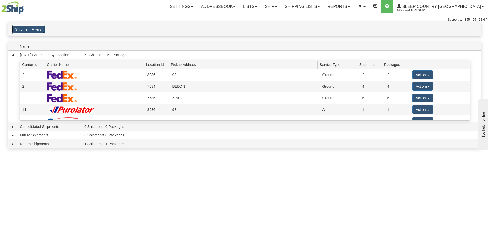
click at [22, 28] on button "Shipment Filters" at bounding box center [28, 29] width 33 height 9
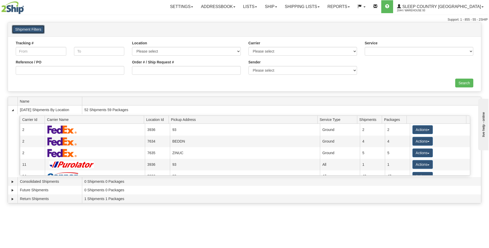
click at [28, 30] on button "Shipment Filters" at bounding box center [28, 29] width 33 height 9
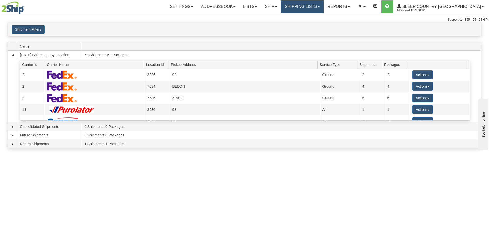
click at [316, 7] on link "Shipping lists" at bounding box center [302, 6] width 43 height 13
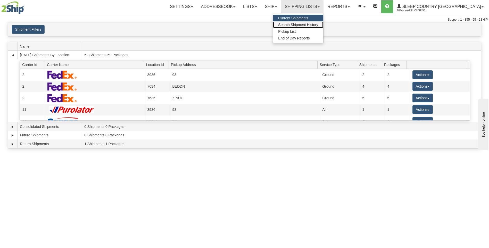
click at [316, 25] on span "Search Shipment History" at bounding box center [298, 25] width 40 height 4
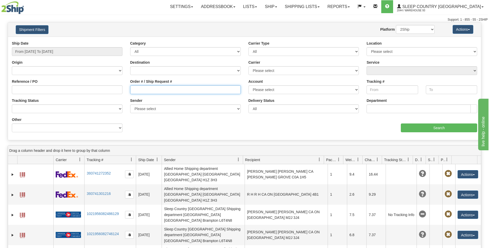
click at [154, 91] on input "Order # / Ship Request #" at bounding box center [185, 89] width 111 height 9
type input "9000i133103"
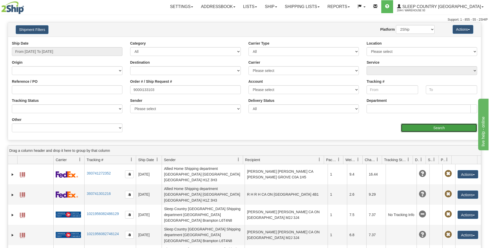
click at [426, 125] on input "Search" at bounding box center [439, 128] width 76 height 9
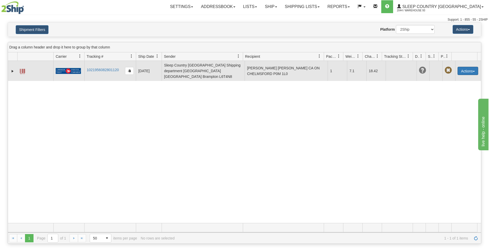
click at [466, 67] on button "Actions" at bounding box center [468, 71] width 21 height 8
click at [448, 79] on link "Repeat" at bounding box center [457, 80] width 41 height 7
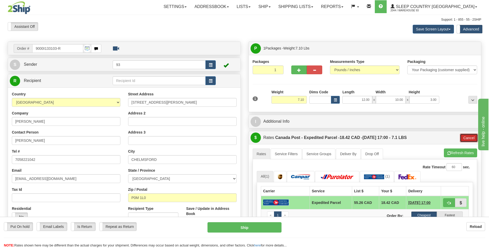
click at [464, 140] on button "Cancel" at bounding box center [469, 138] width 18 height 9
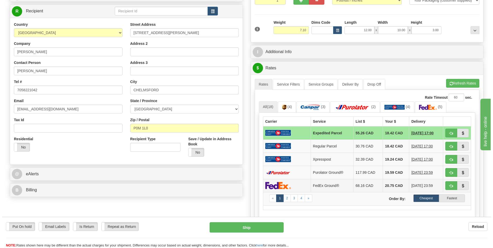
scroll to position [77, 0]
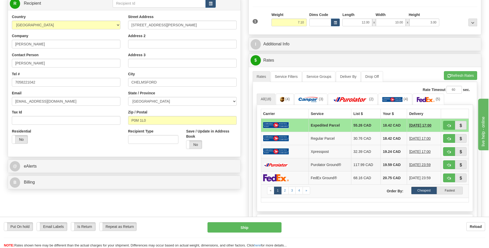
click at [279, 163] on img at bounding box center [276, 165] width 26 height 4
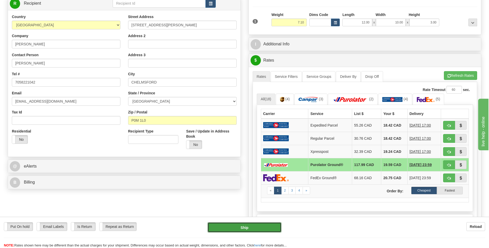
click at [234, 231] on button "Ship" at bounding box center [245, 227] width 74 height 10
type input "260"
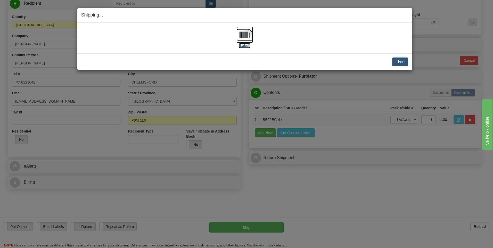
click at [246, 35] on img at bounding box center [244, 35] width 17 height 17
